Goal: Information Seeking & Learning: Learn about a topic

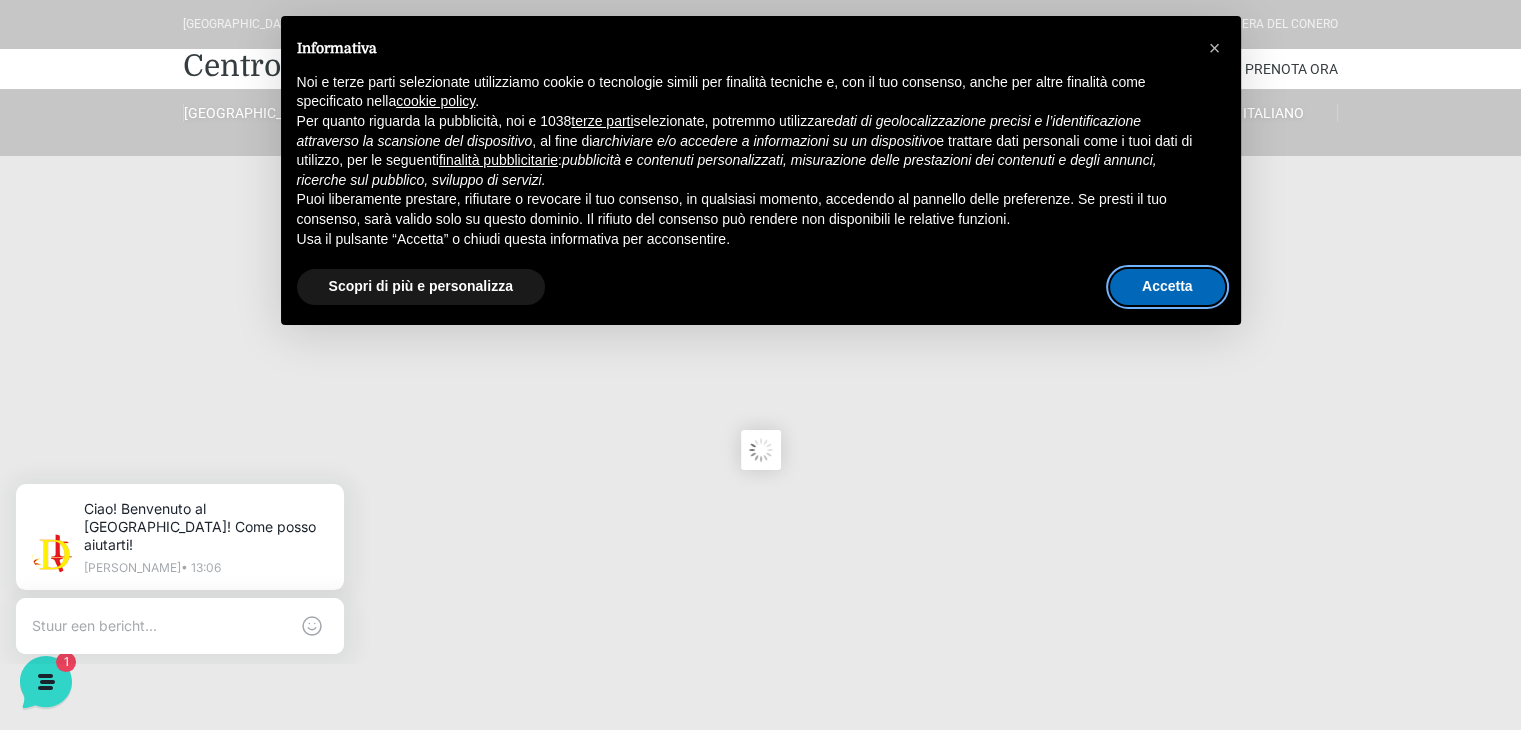
click at [1177, 282] on button "Accetta" at bounding box center [1167, 287] width 115 height 36
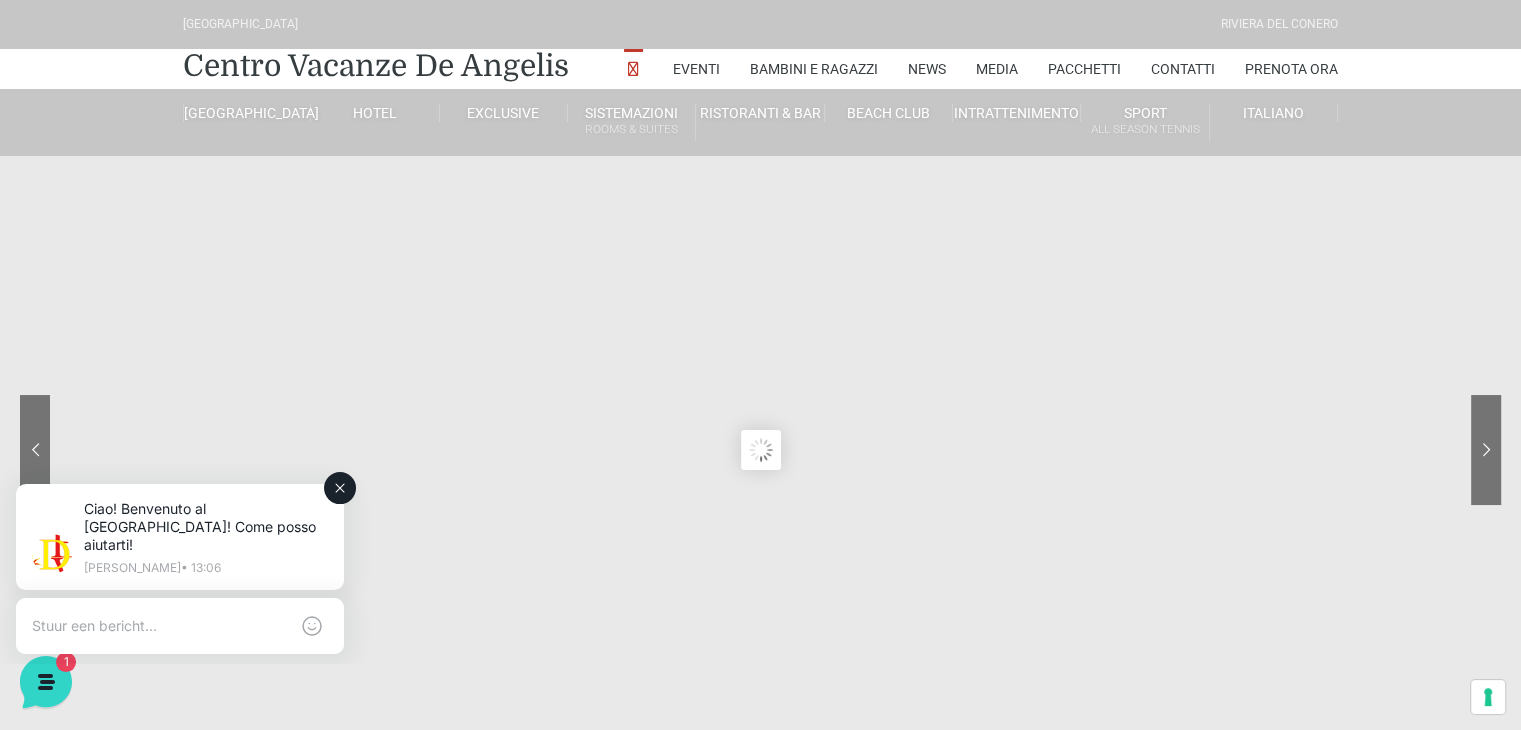
click at [346, 484] on icon at bounding box center [340, 488] width 16 height 16
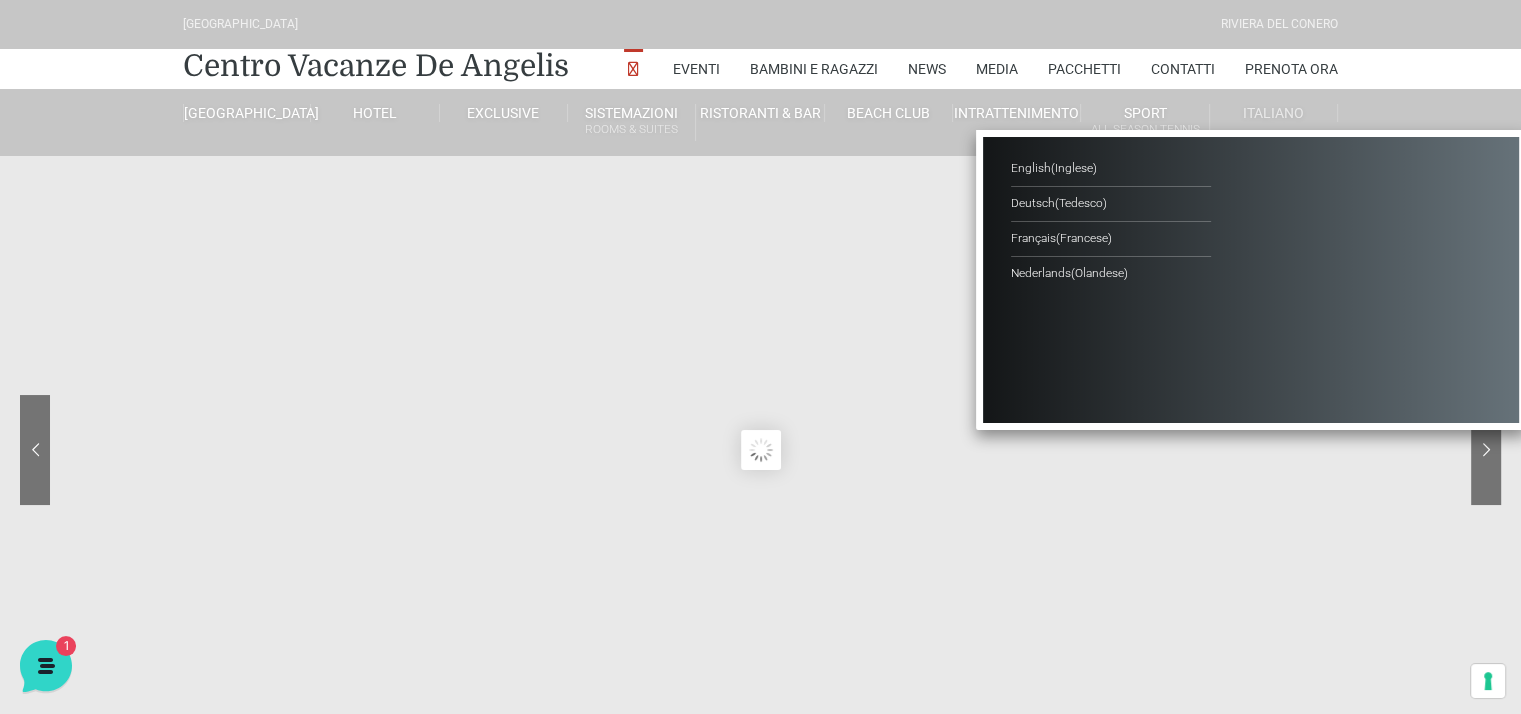
click at [1272, 126] on li "Italiano English ( Inglese ) Deutsch ( Tedesco ) Français ( Francese ) Nederlan…" at bounding box center [1274, 113] width 128 height 48
click at [1088, 267] on span "( Olandese )" at bounding box center [1099, 273] width 57 height 14
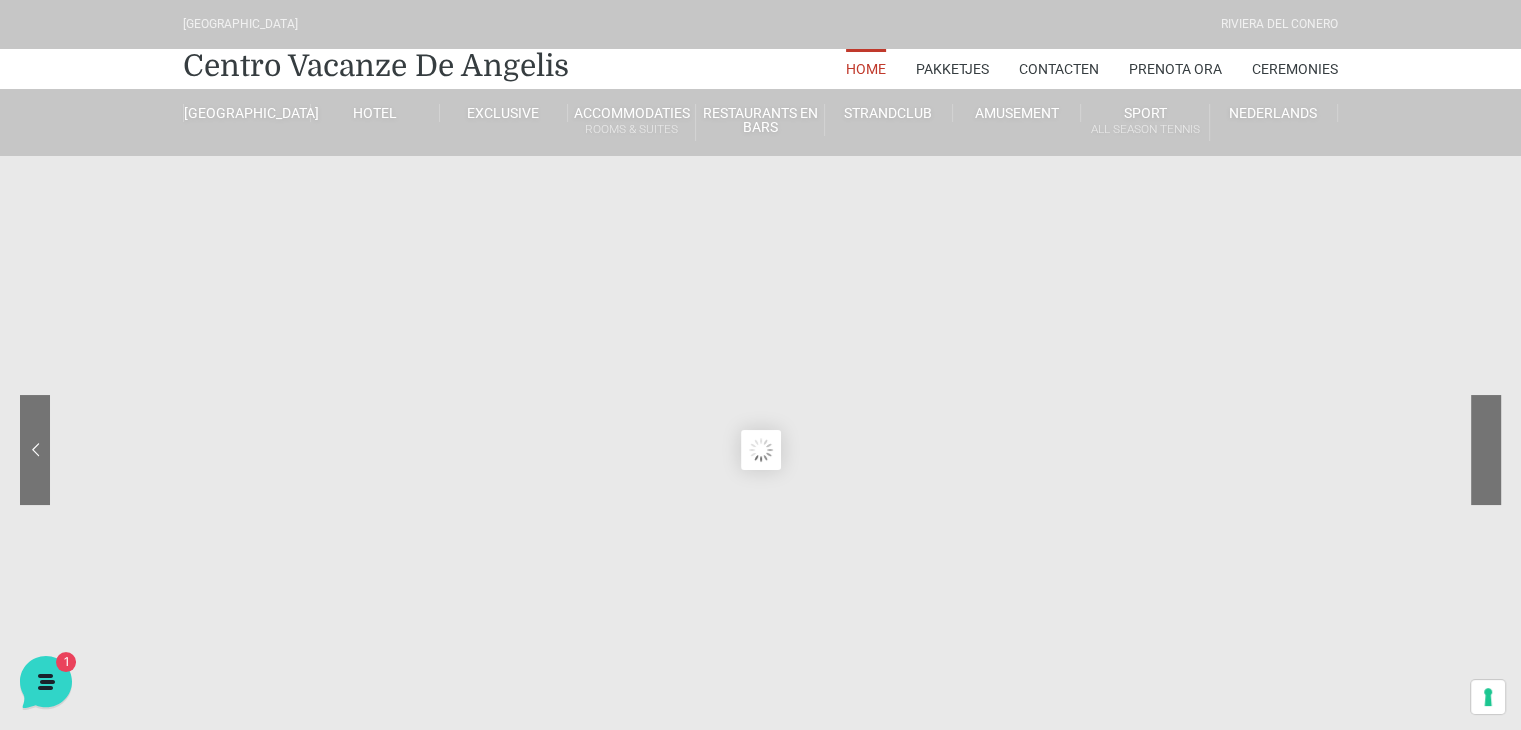
click at [1488, 489] on sr7-nav-img-live at bounding box center [1411, 450] width 180 height 110
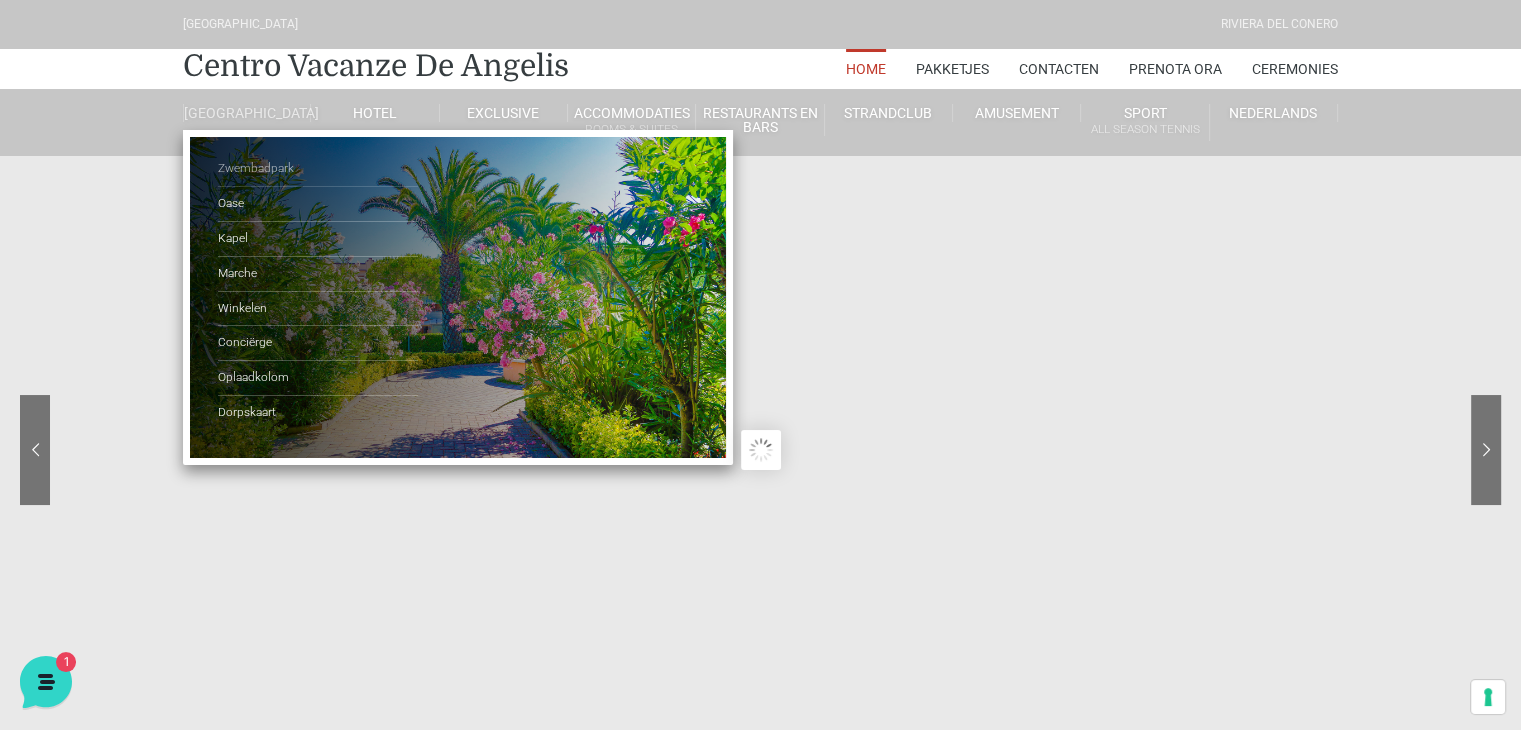
click at [253, 177] on link "Zwembadpark" at bounding box center [318, 169] width 200 height 35
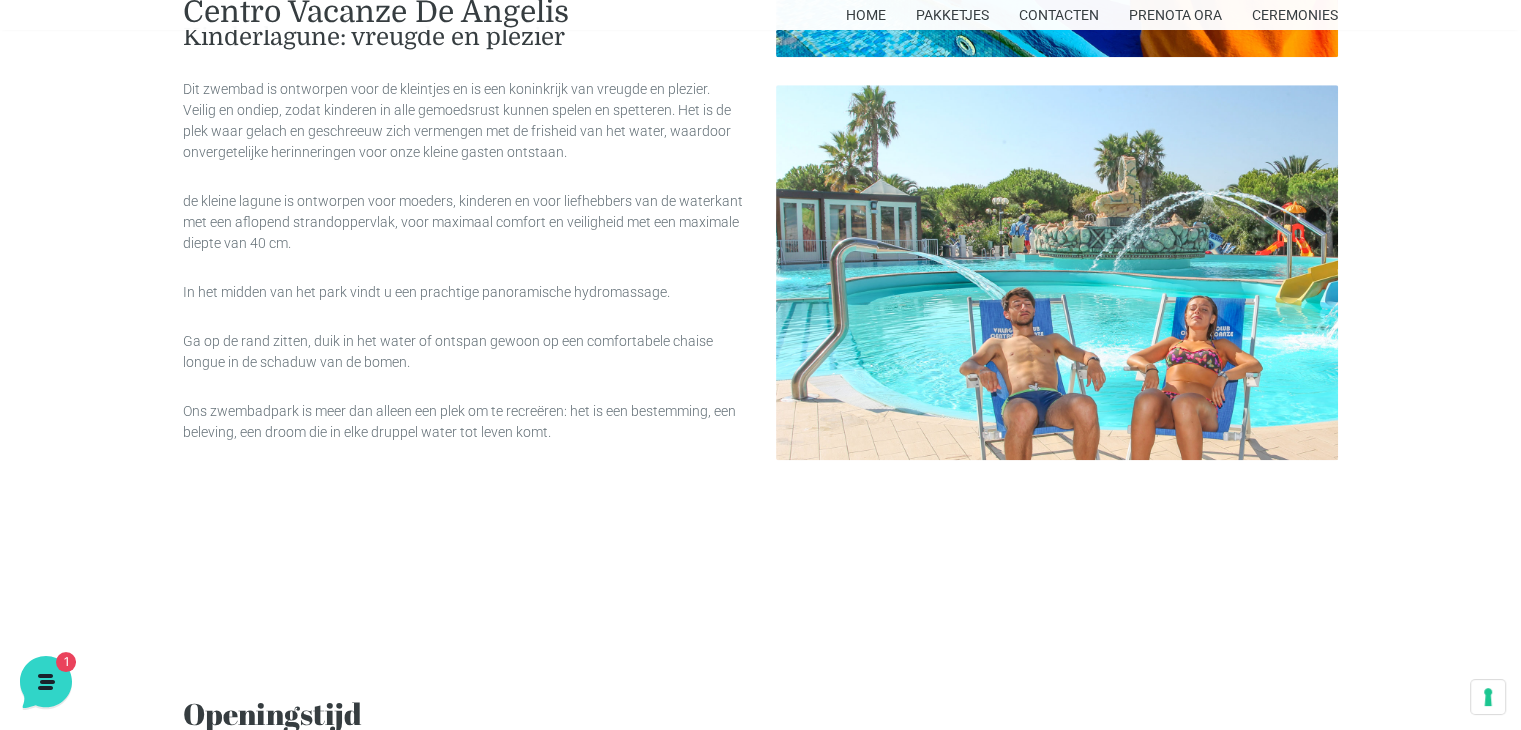
scroll to position [1650, 0]
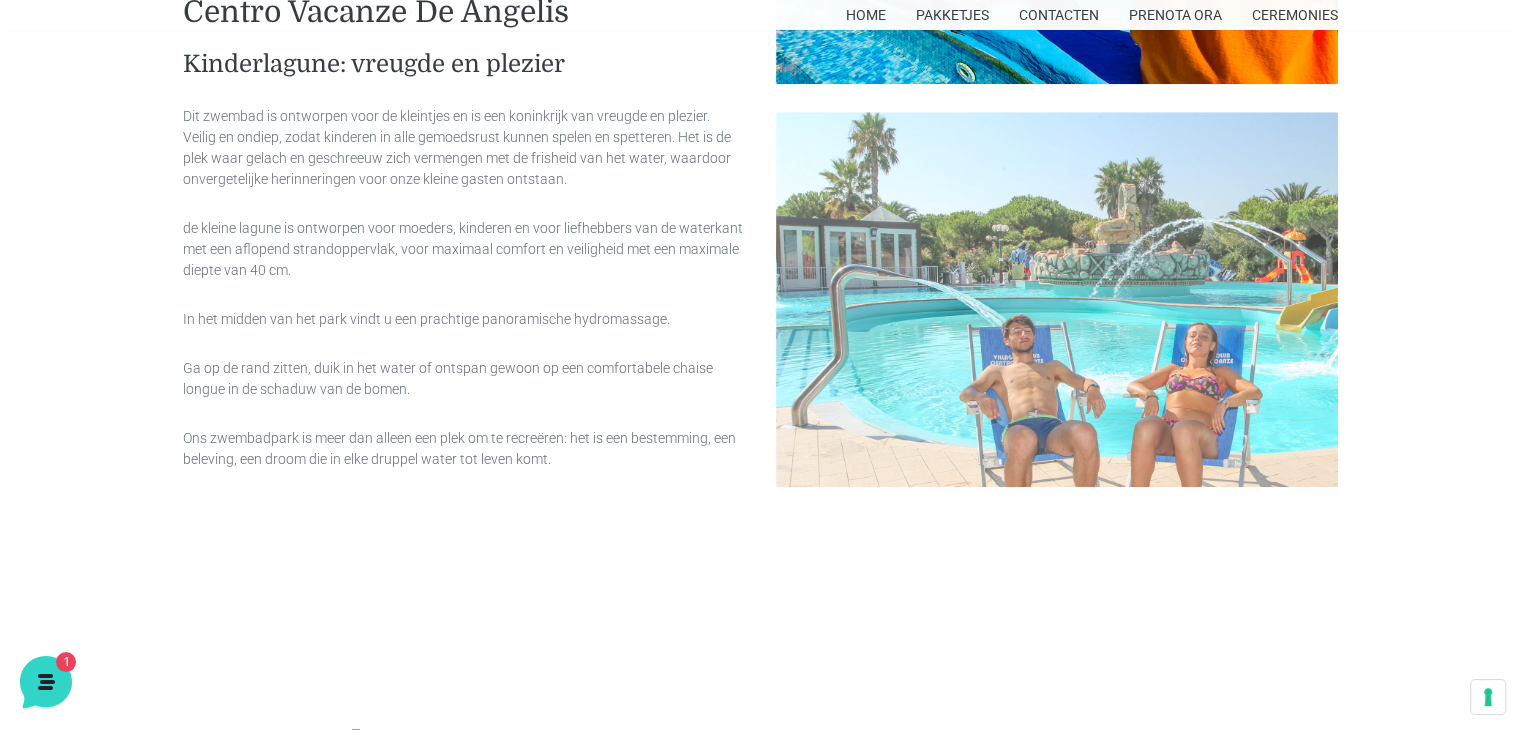
click at [1085, 385] on img at bounding box center [1057, 299] width 563 height 375
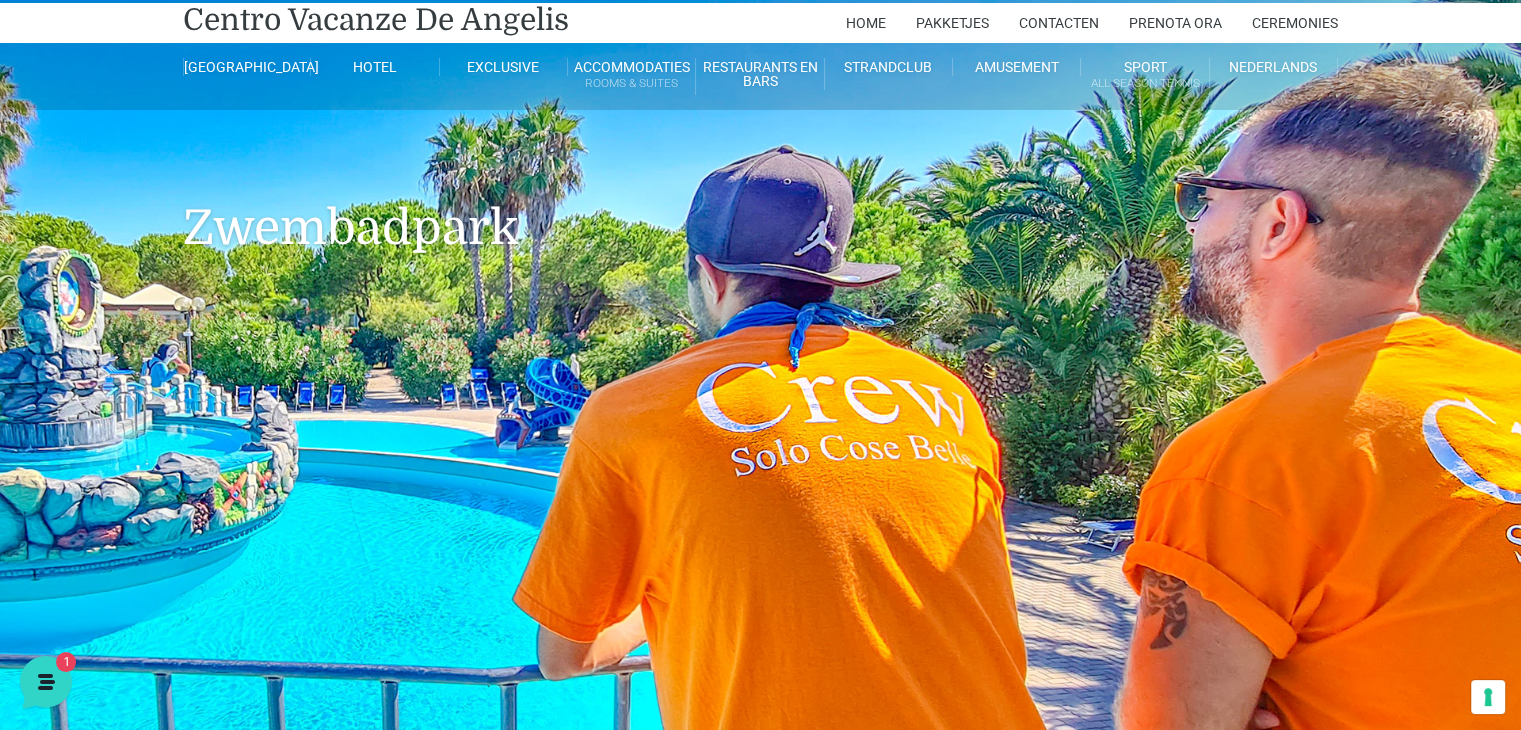
scroll to position [38, 0]
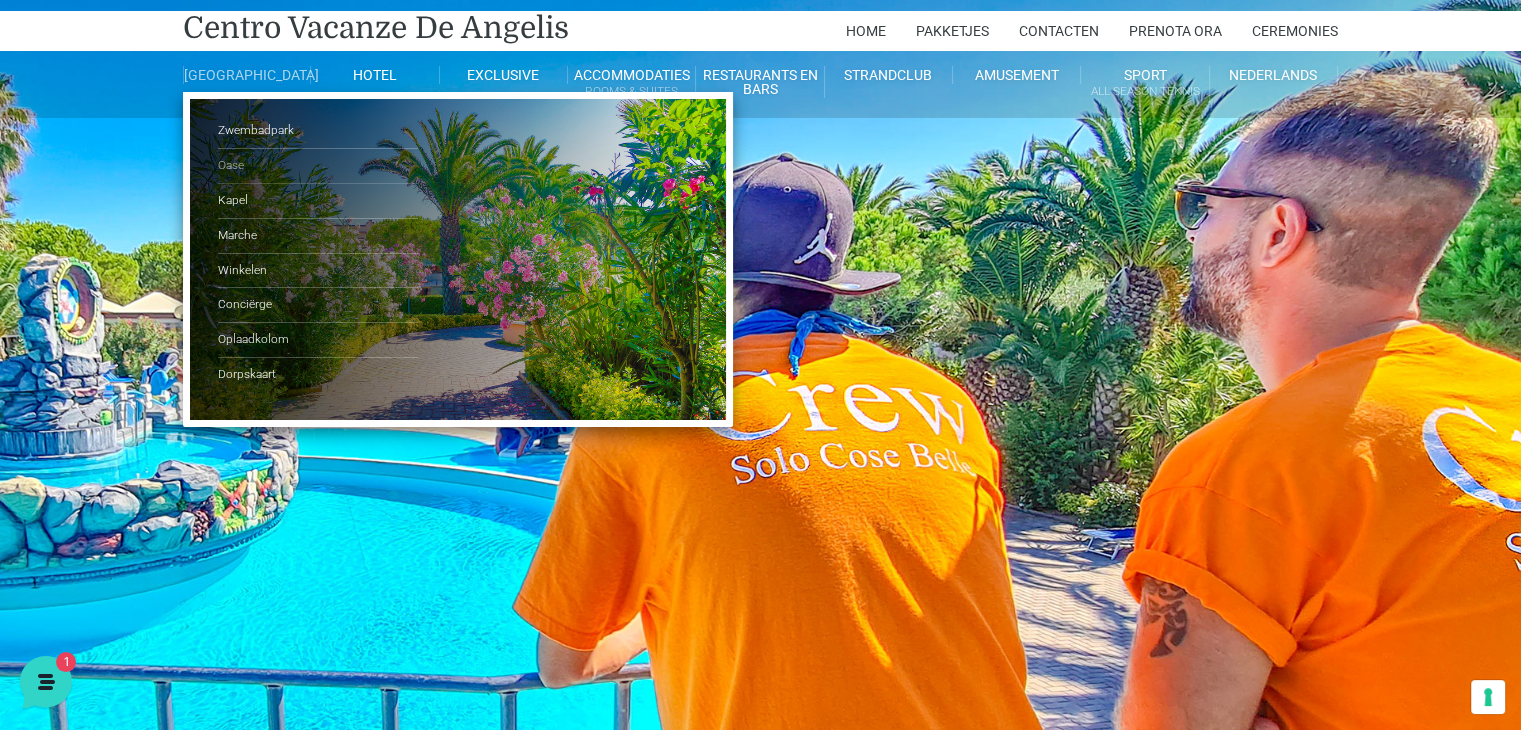
click at [259, 181] on link "Oase" at bounding box center [318, 166] width 200 height 35
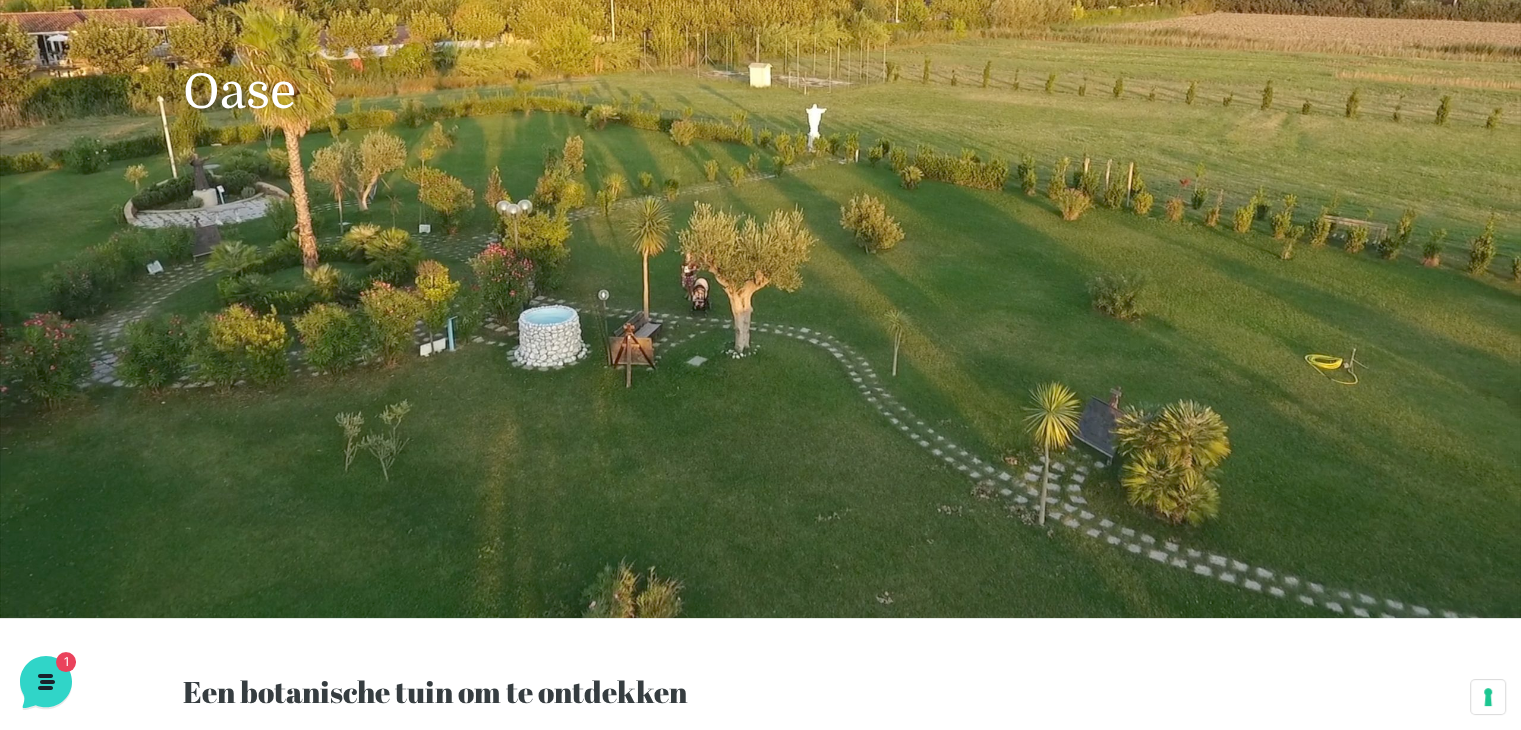
scroll to position [135, 0]
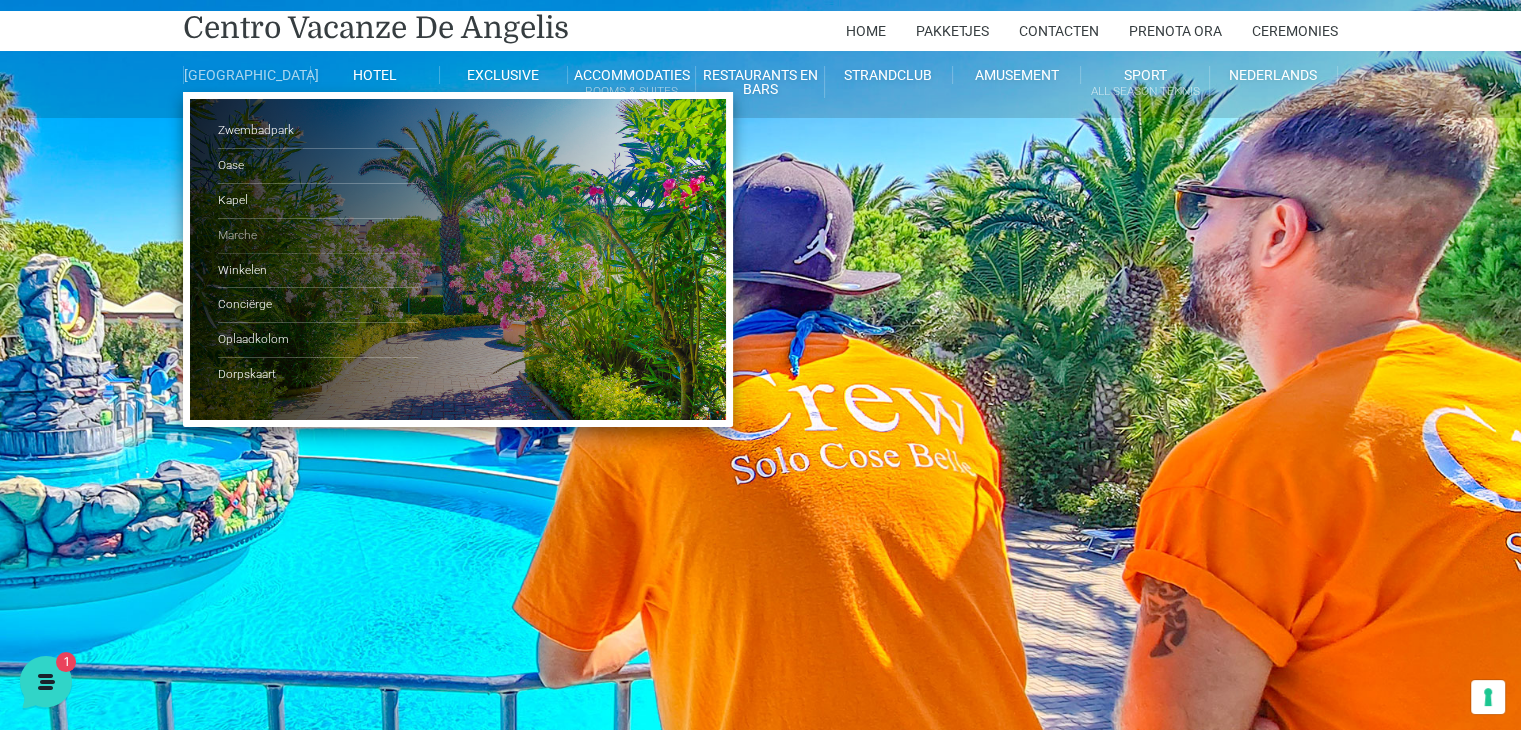
click at [247, 245] on link "Marche" at bounding box center [318, 236] width 200 height 35
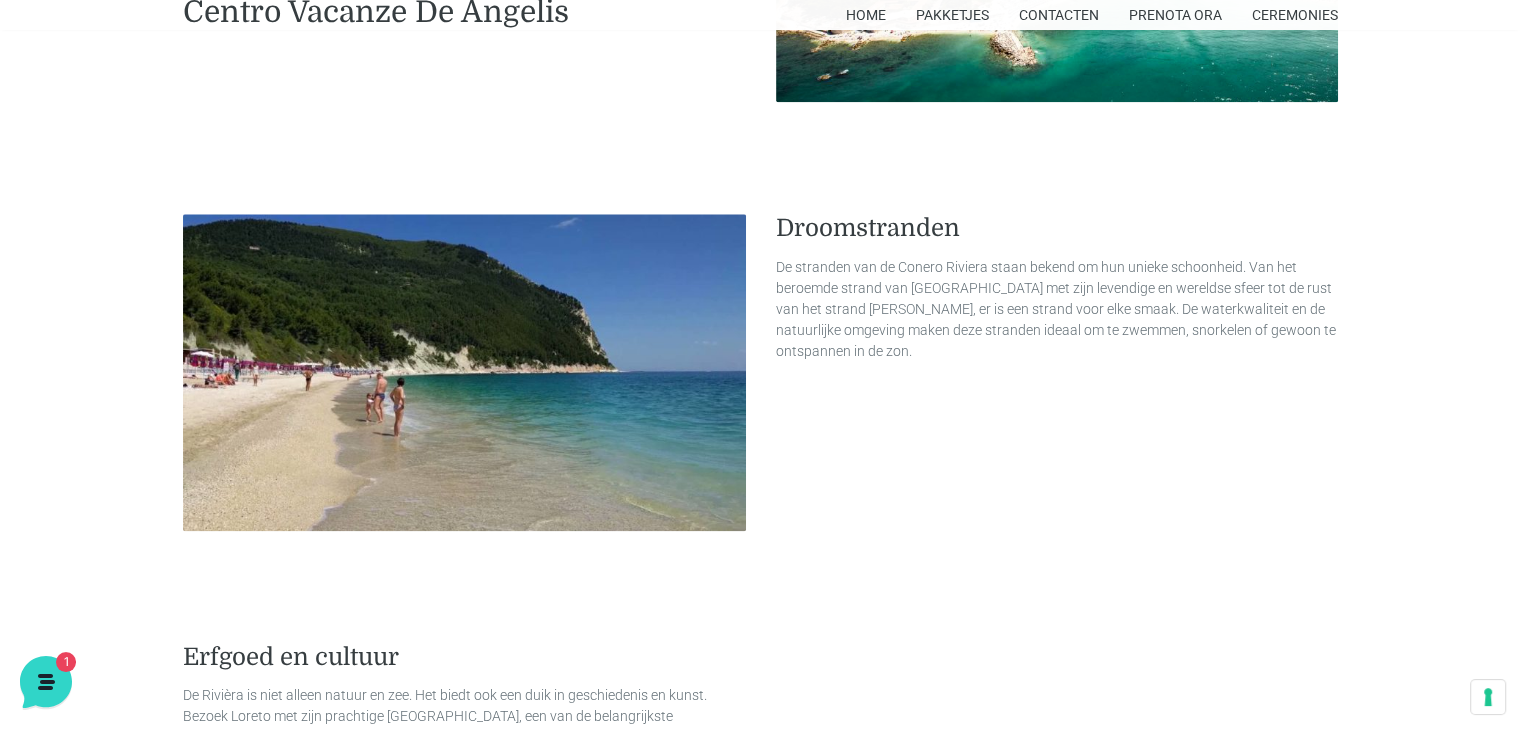
scroll to position [2313, 0]
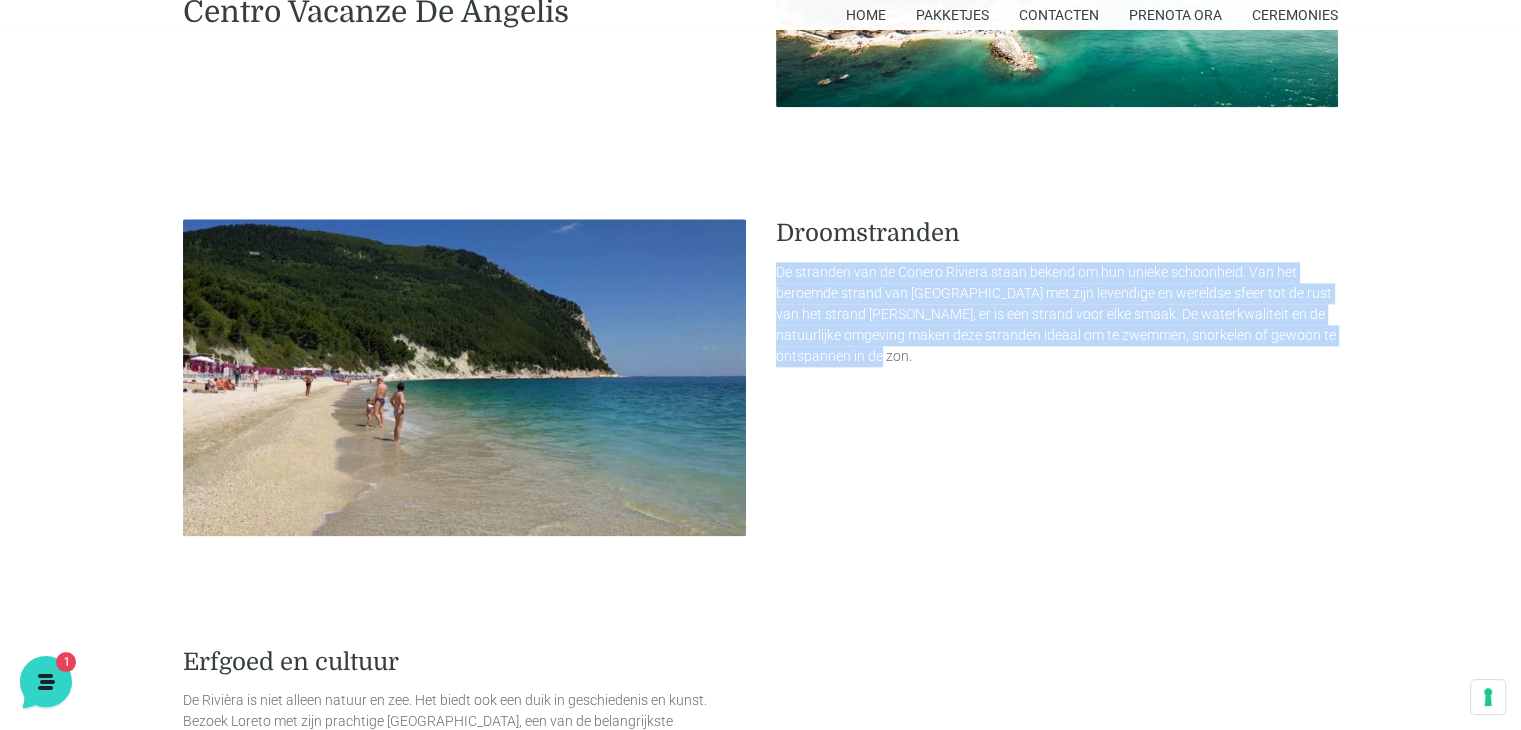
drag, startPoint x: 1240, startPoint y: 221, endPoint x: 1246, endPoint y: 347, distance: 126.1
click at [1246, 347] on div "Droomstranden De stranden van de Conero Riviera staan ​​bekend om hun unieke sc…" at bounding box center [1057, 293] width 563 height 148
click at [1246, 347] on p "De stranden van de Conero Riviera staan ​​bekend om hun unieke schoonheid. Van …" at bounding box center [1057, 314] width 563 height 105
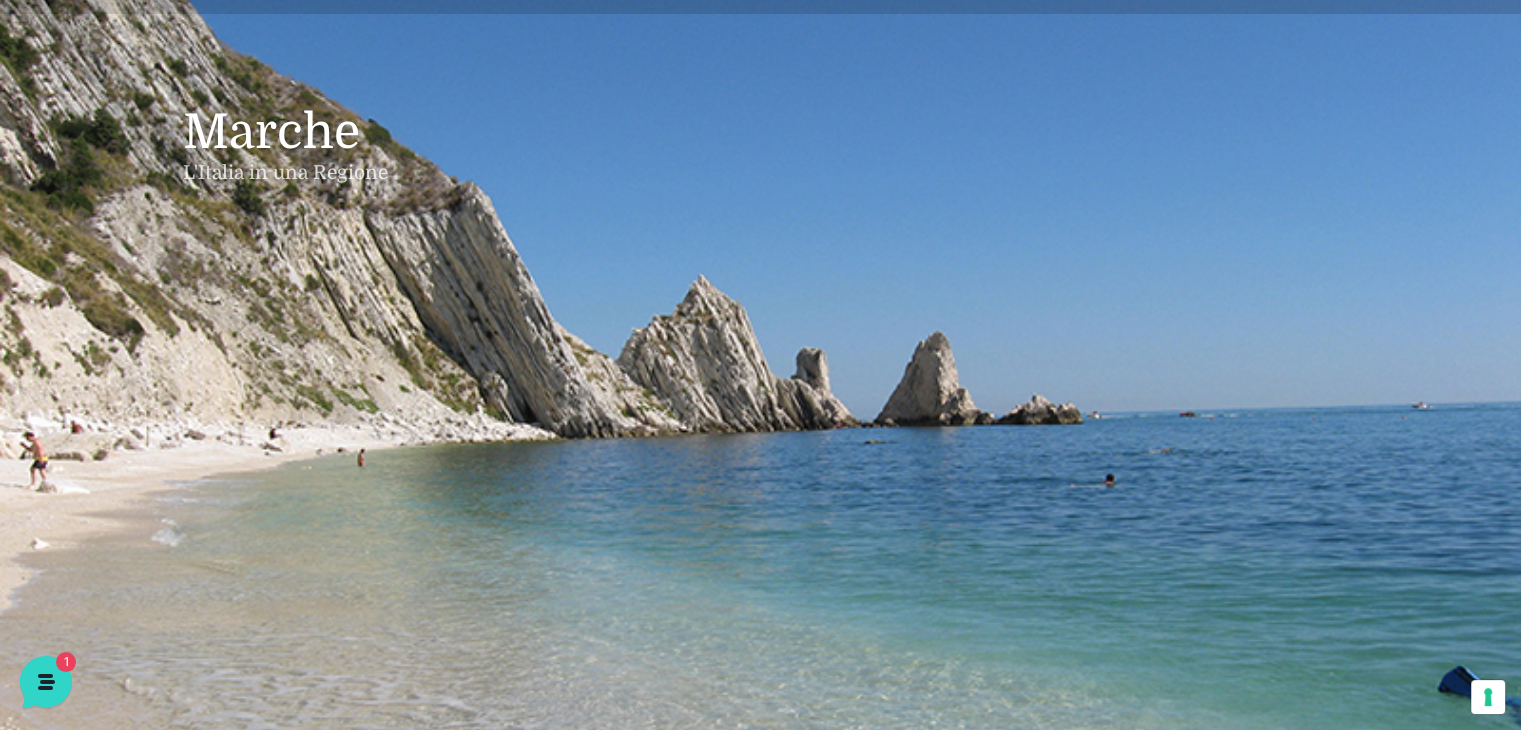
scroll to position [79, 0]
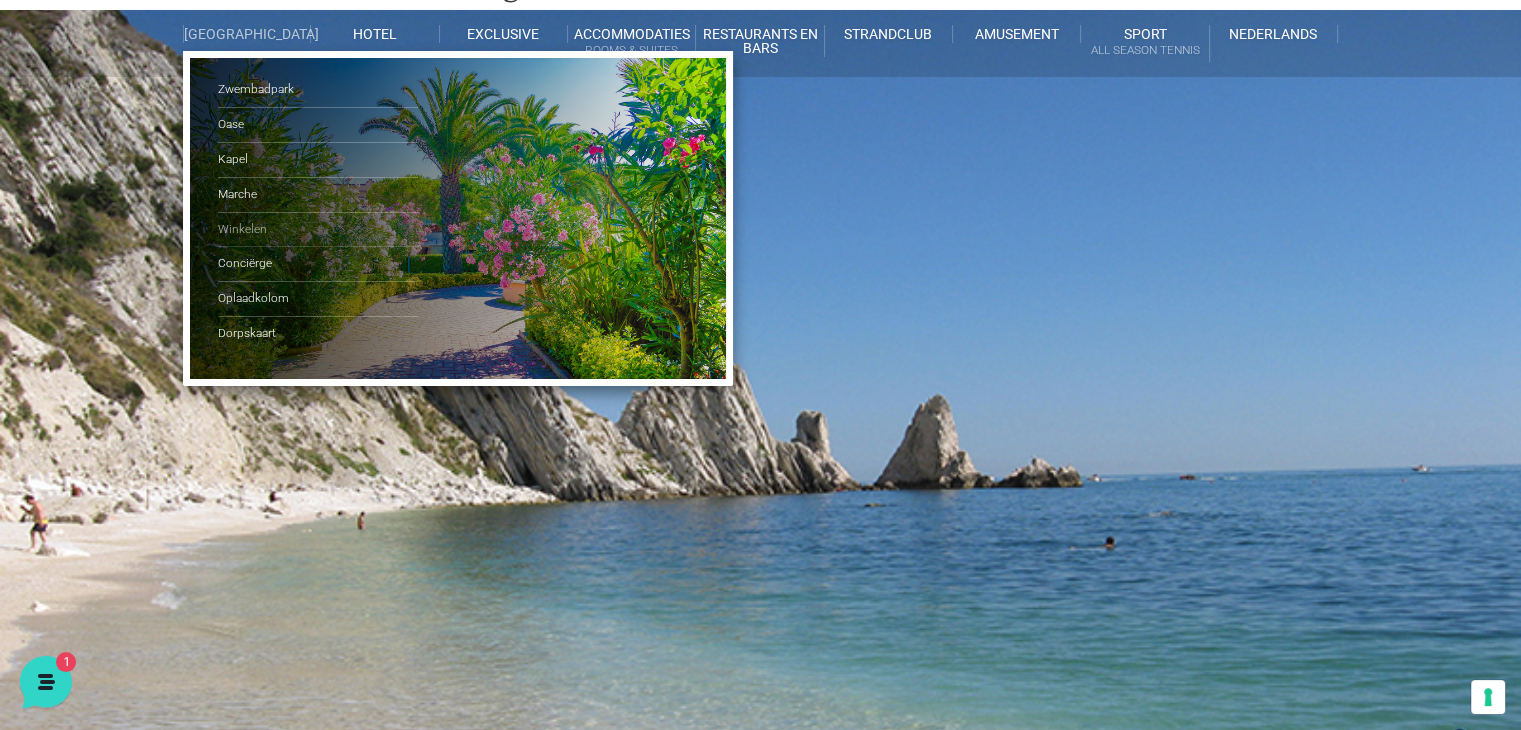
click at [239, 230] on link "Winkelen" at bounding box center [318, 230] width 200 height 35
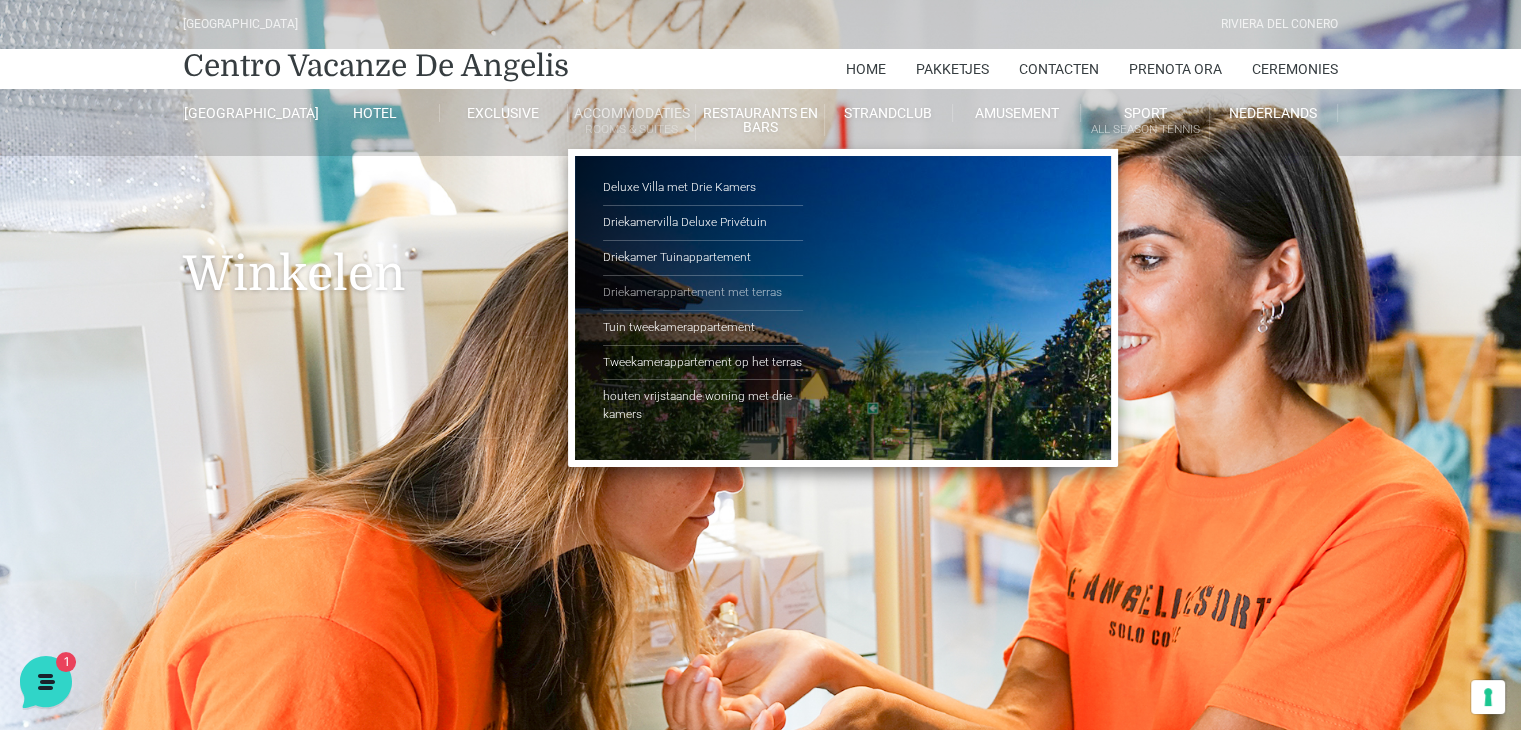
click at [692, 291] on link "Driekamerappartement met terras" at bounding box center [703, 293] width 200 height 35
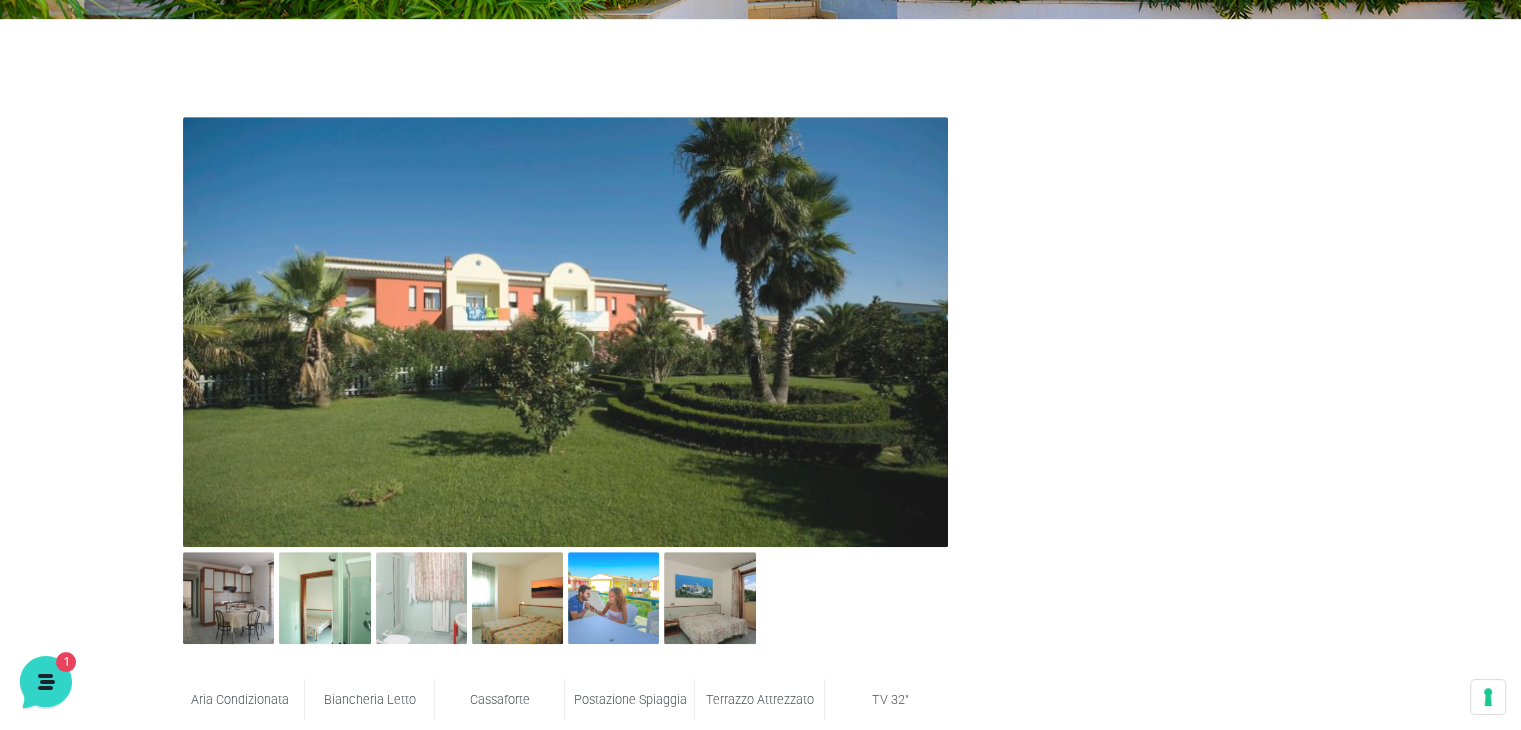
scroll to position [926, 0]
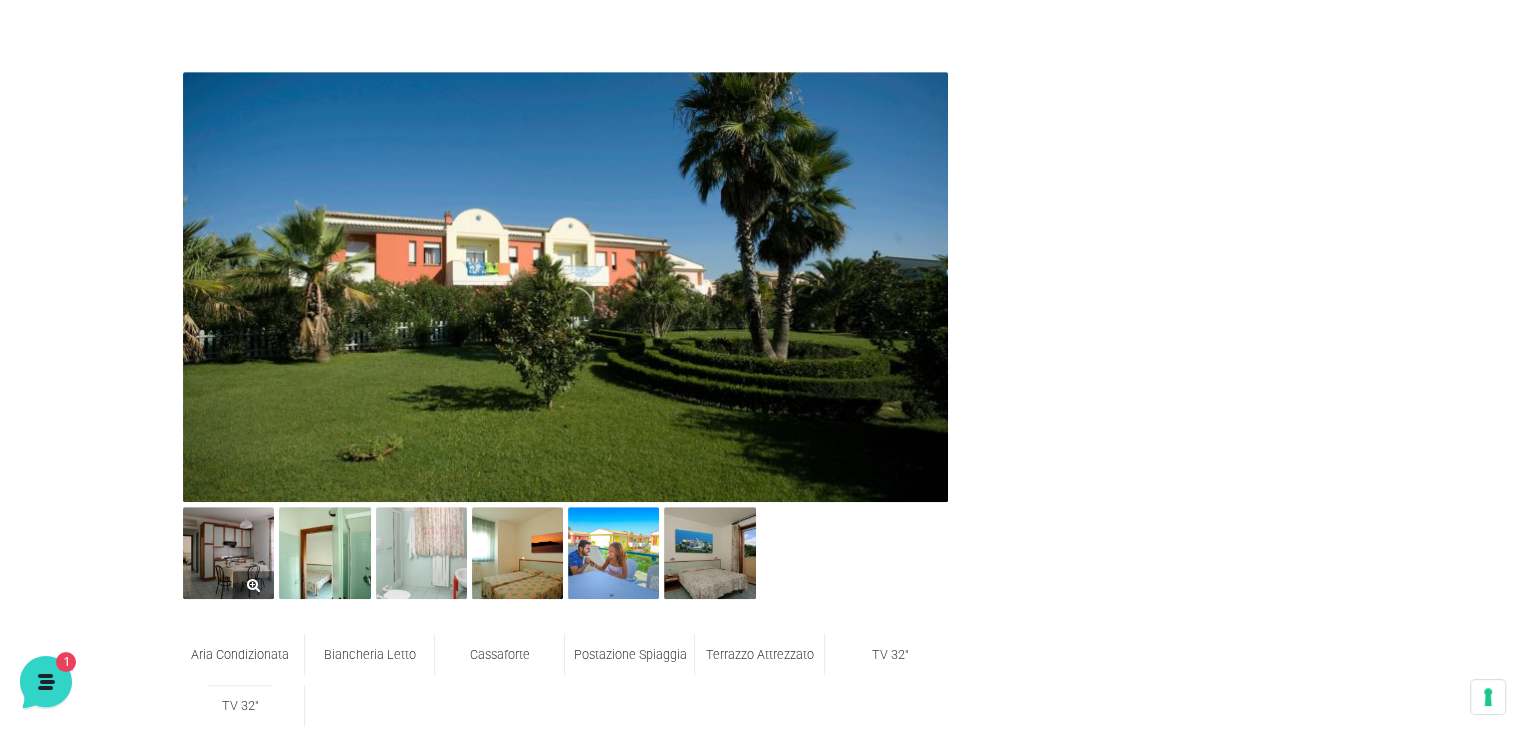
click at [203, 544] on img at bounding box center [228, 552] width 91 height 91
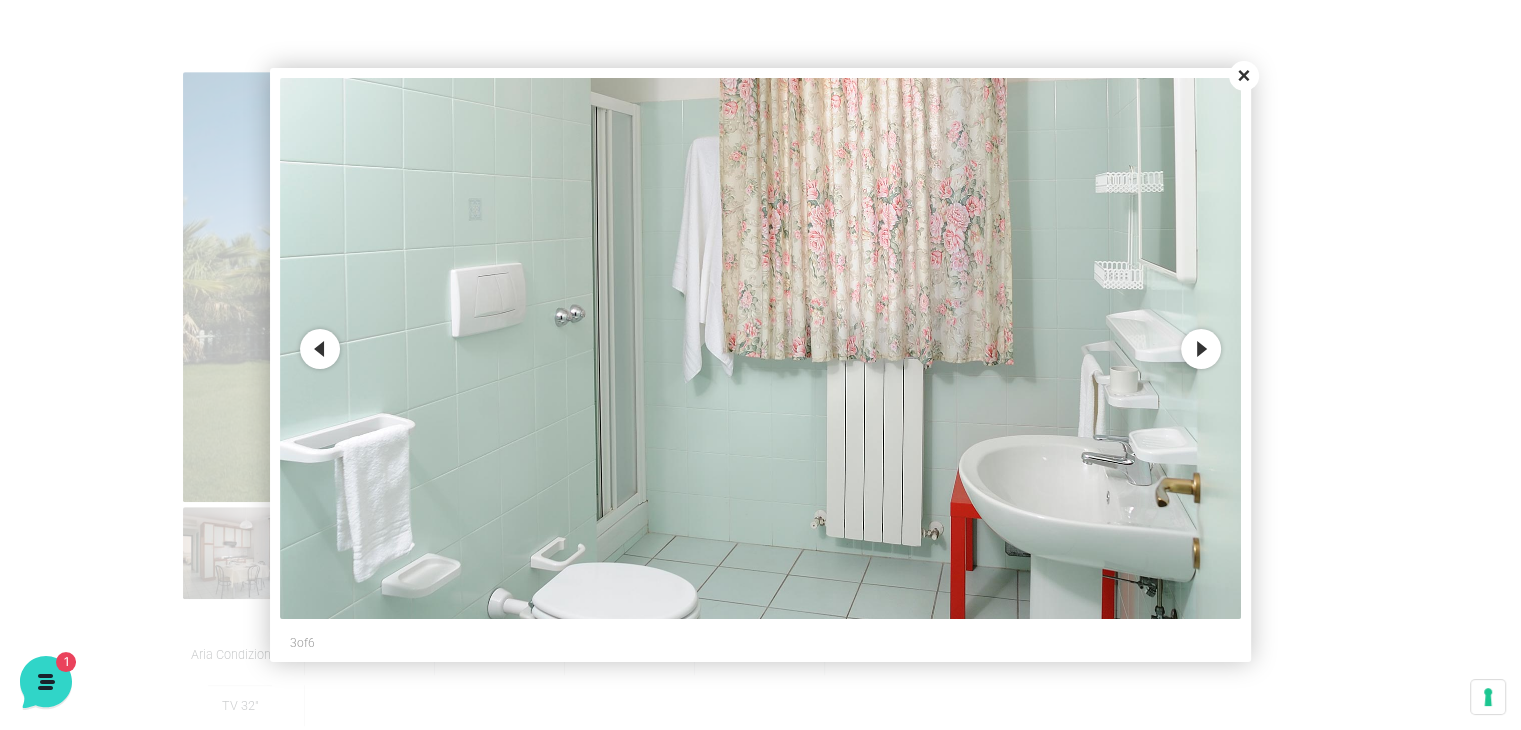
click at [1249, 62] on button "Close" at bounding box center [1244, 76] width 30 height 30
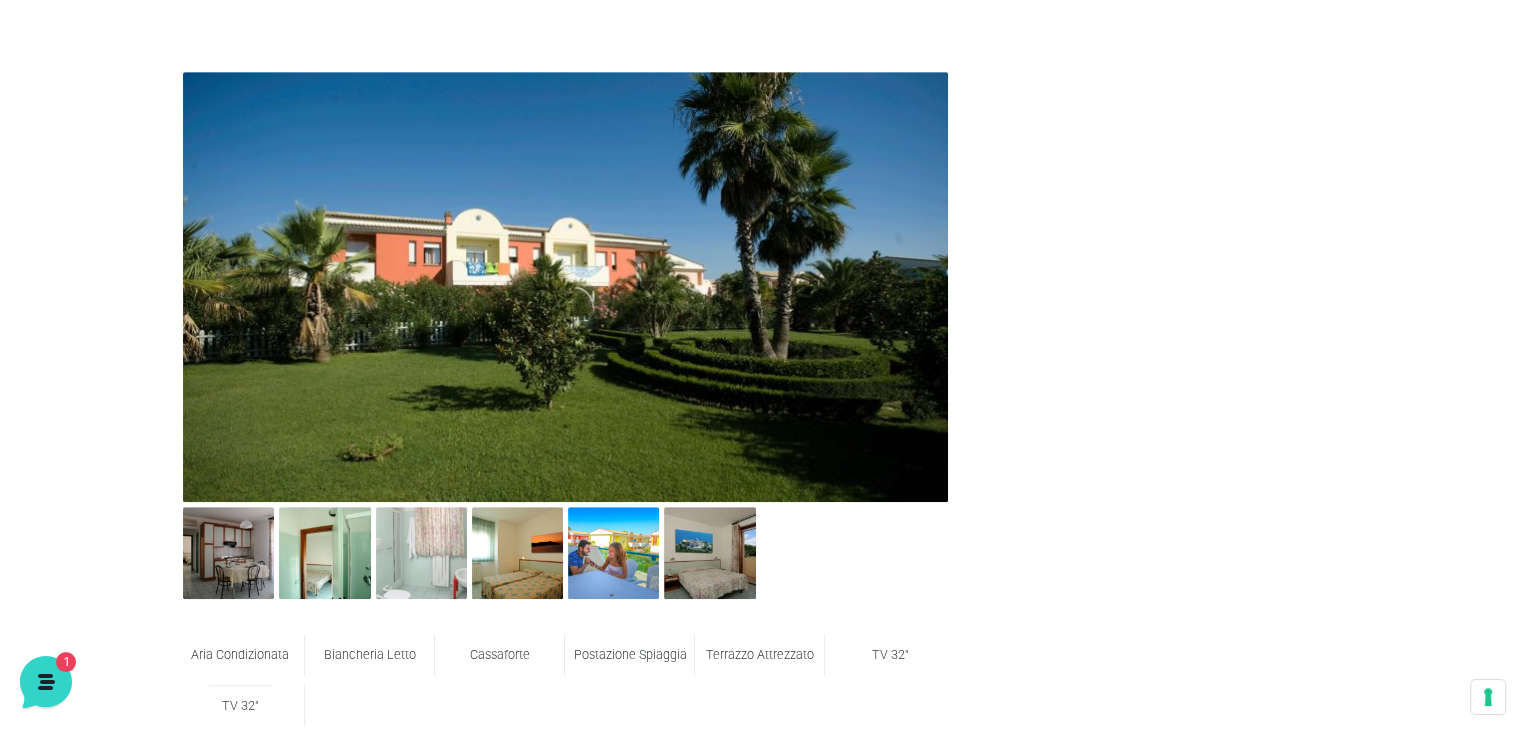
scroll to position [288, 0]
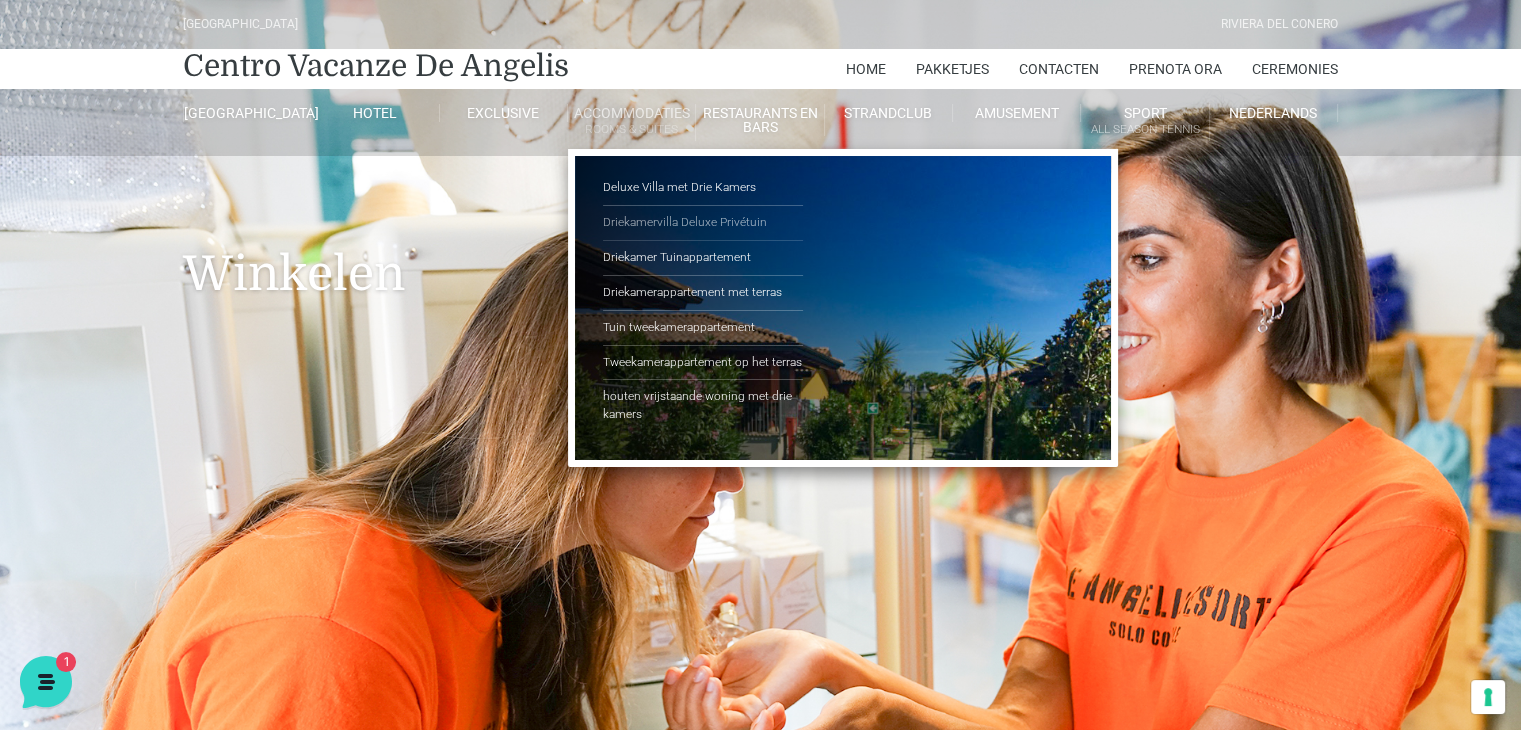
click at [689, 226] on link "Driekamervilla Deluxe Privétuin" at bounding box center [703, 223] width 200 height 35
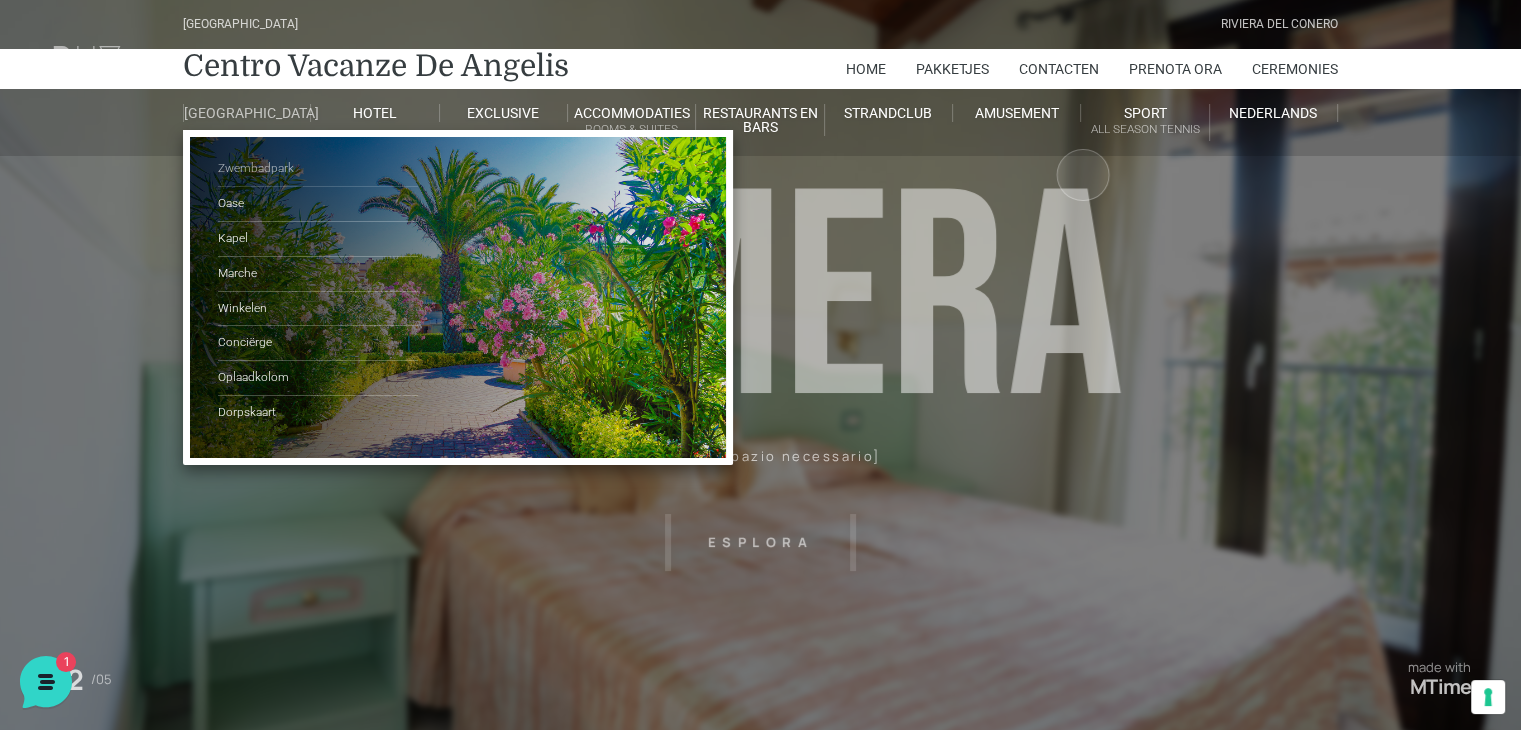
click at [258, 181] on link "Zwembadpark" at bounding box center [318, 169] width 200 height 35
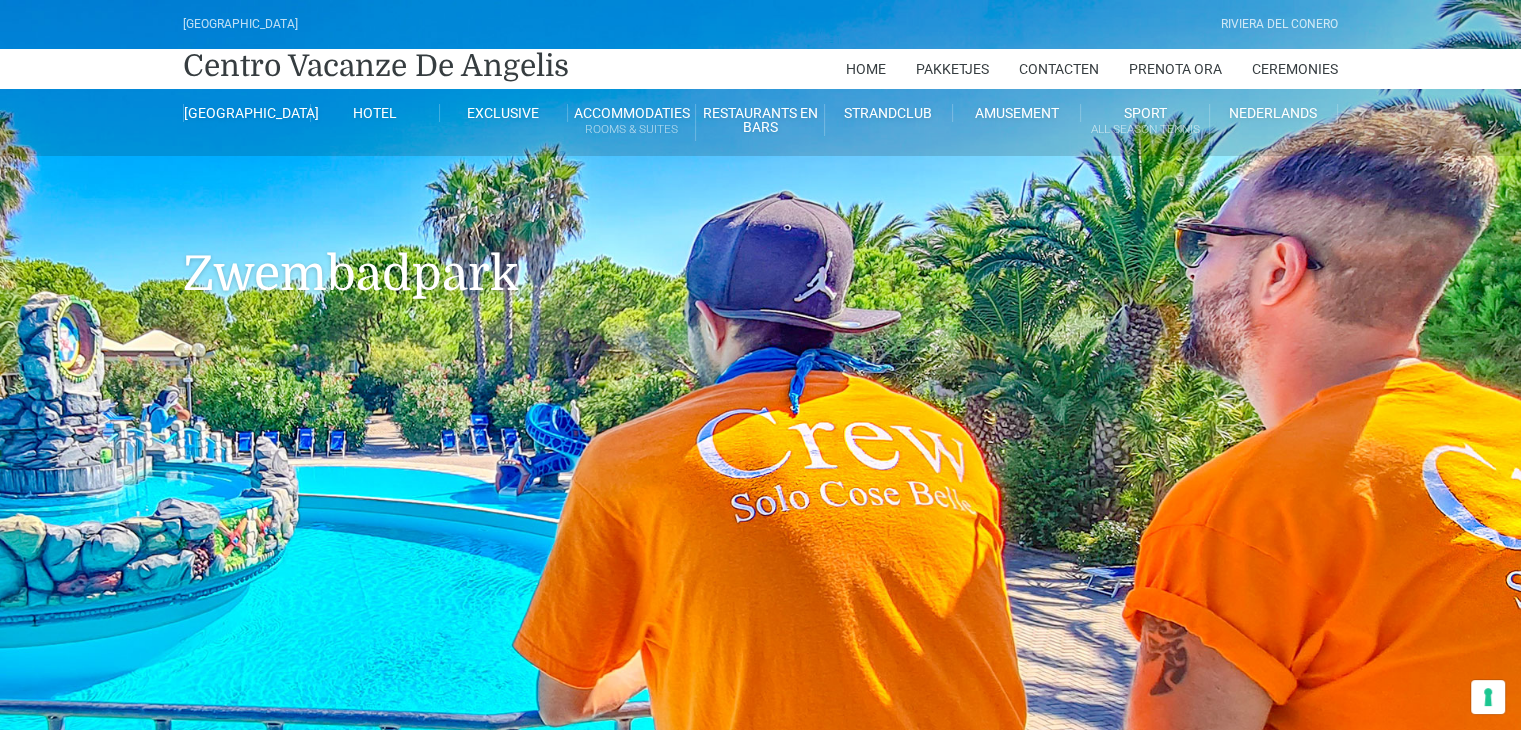
scroll to position [402, 0]
